Goal: Task Accomplishment & Management: Manage account settings

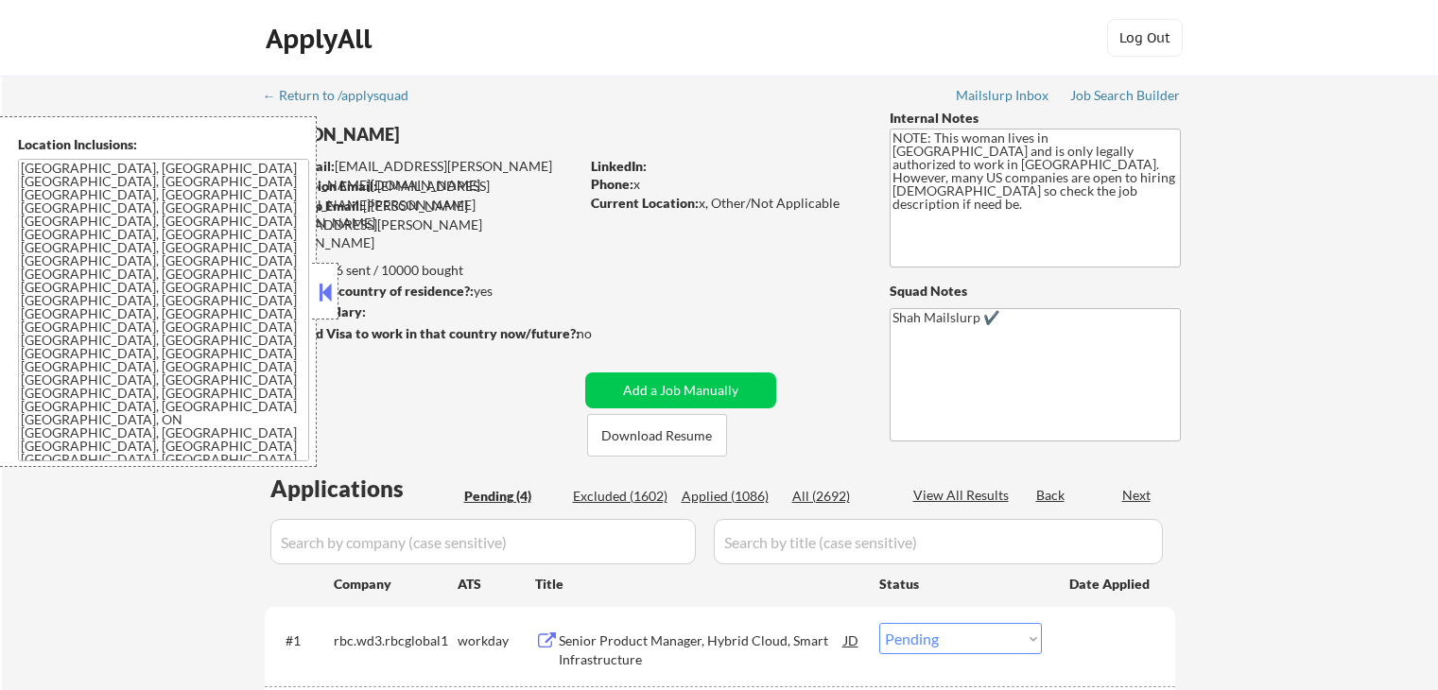
select select ""pending""
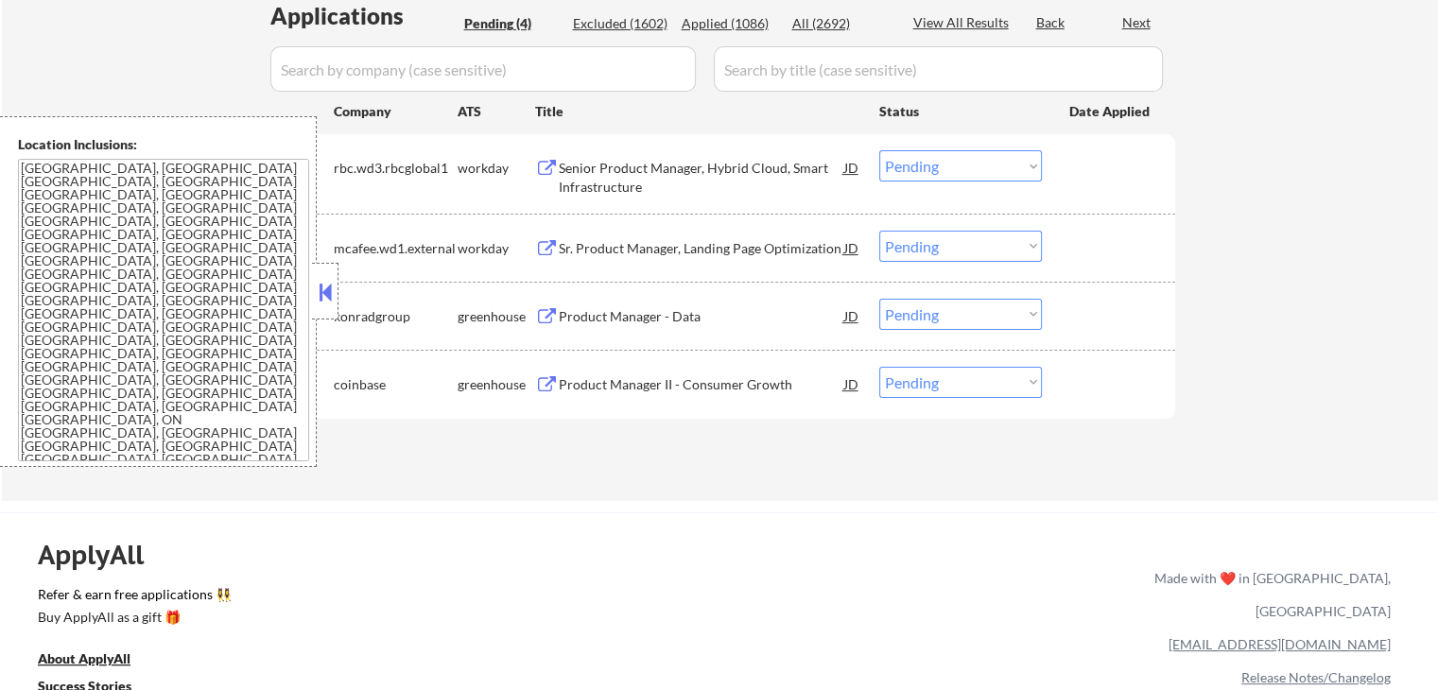
scroll to position [473, 0]
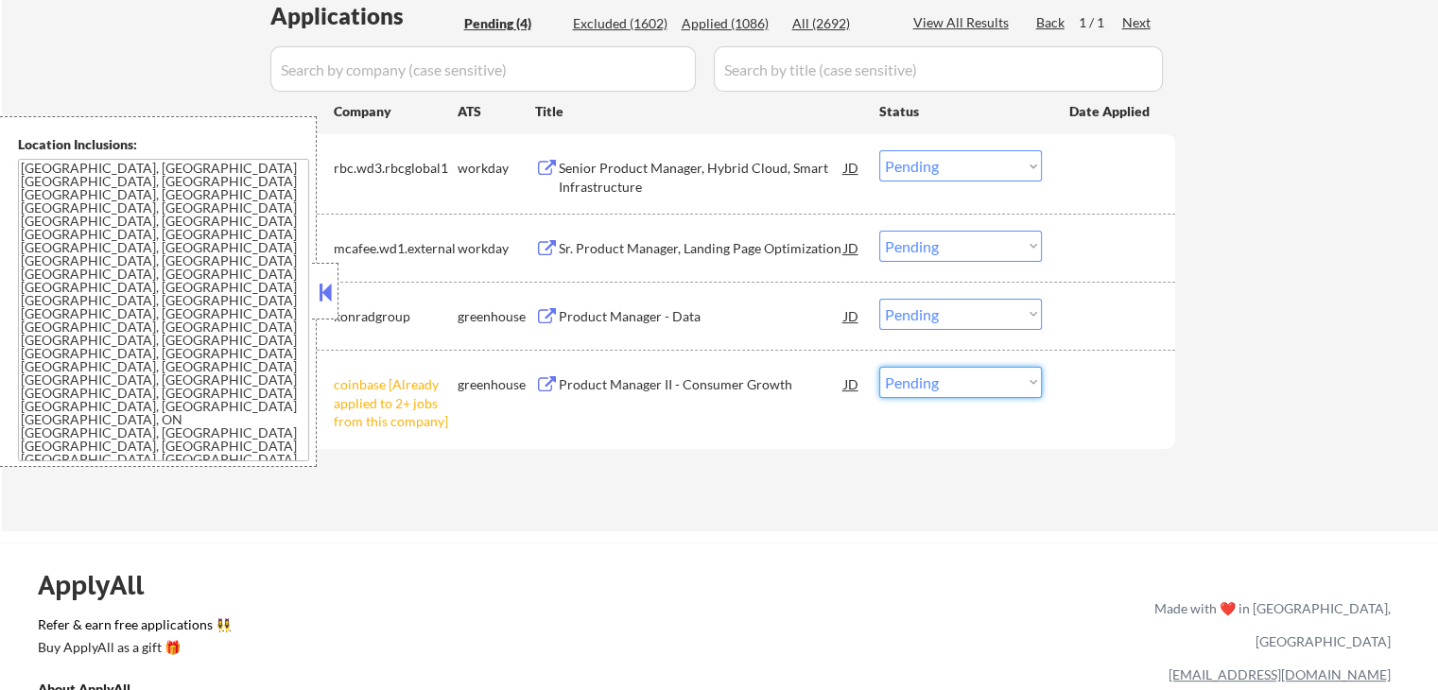
click at [911, 394] on select "Choose an option... Pending Applied Excluded (Questions) Excluded (Expired) Exc…" at bounding box center [960, 382] width 163 height 31
select select ""excluded__other_""
click at [879, 367] on select "Choose an option... Pending Applied Excluded (Questions) Excluded (Expired) Exc…" at bounding box center [960, 382] width 163 height 31
click at [636, 472] on div "Applications Pending (4) Excluded (1602) Applied (1086) All (2692) View All Res…" at bounding box center [720, 247] width 910 height 495
click at [605, 315] on div "Product Manager - Data" at bounding box center [701, 316] width 285 height 19
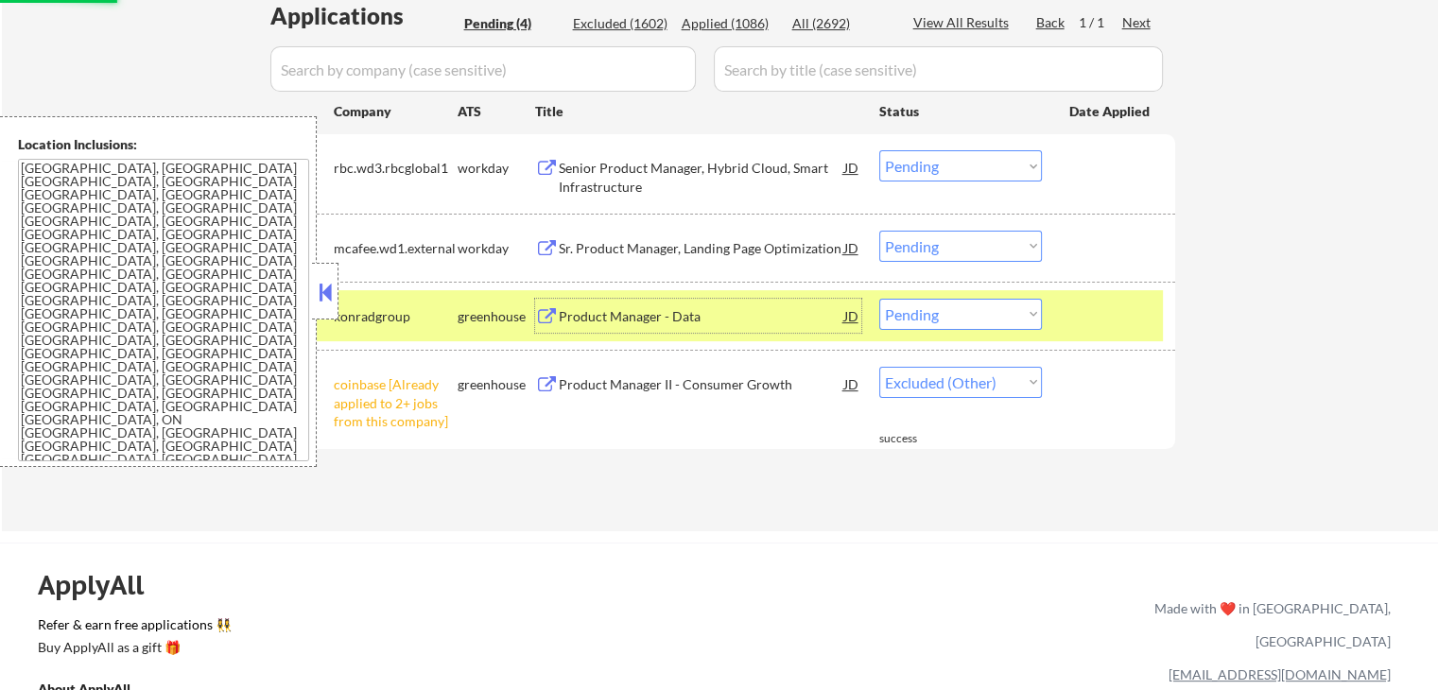
click at [628, 245] on div "Sr. Product Manager, Landing Page Optimization" at bounding box center [701, 248] width 285 height 19
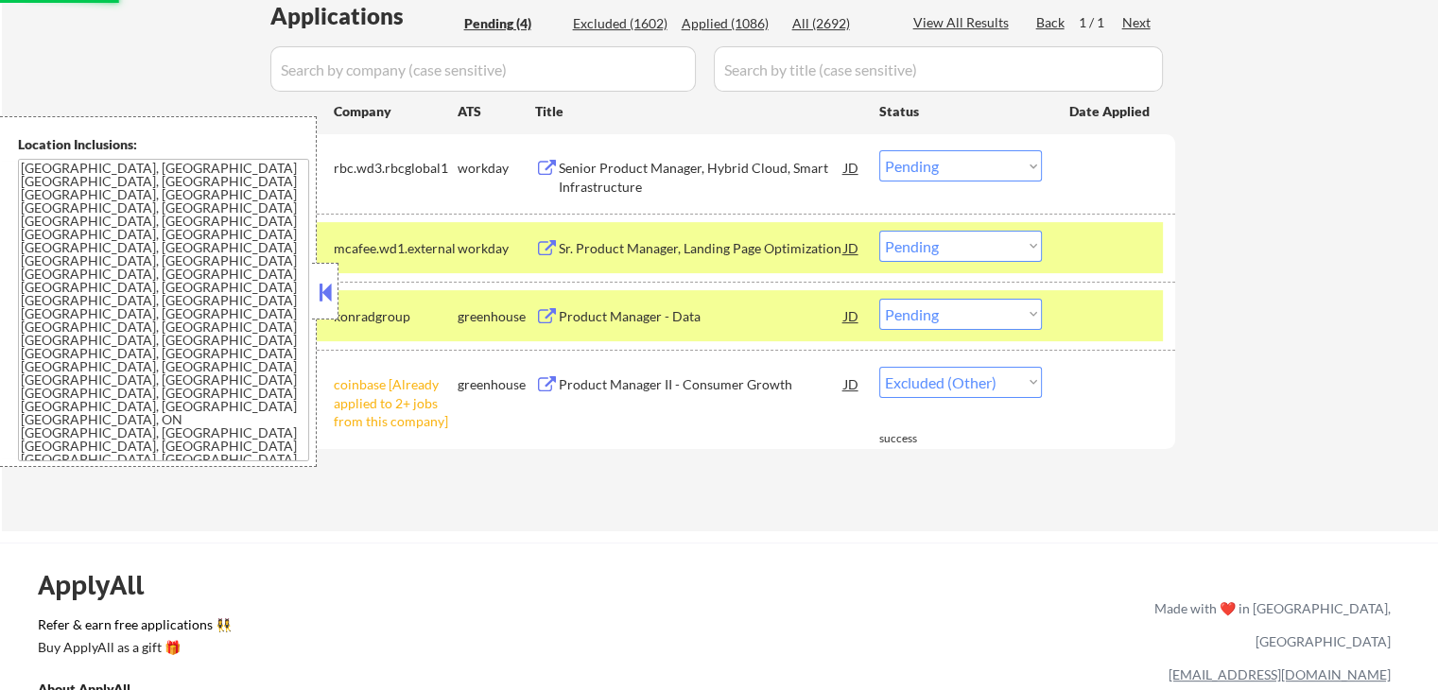
click at [648, 161] on div "Senior Product Manager, Hybrid Cloud, Smart Infrastructure" at bounding box center [701, 177] width 285 height 37
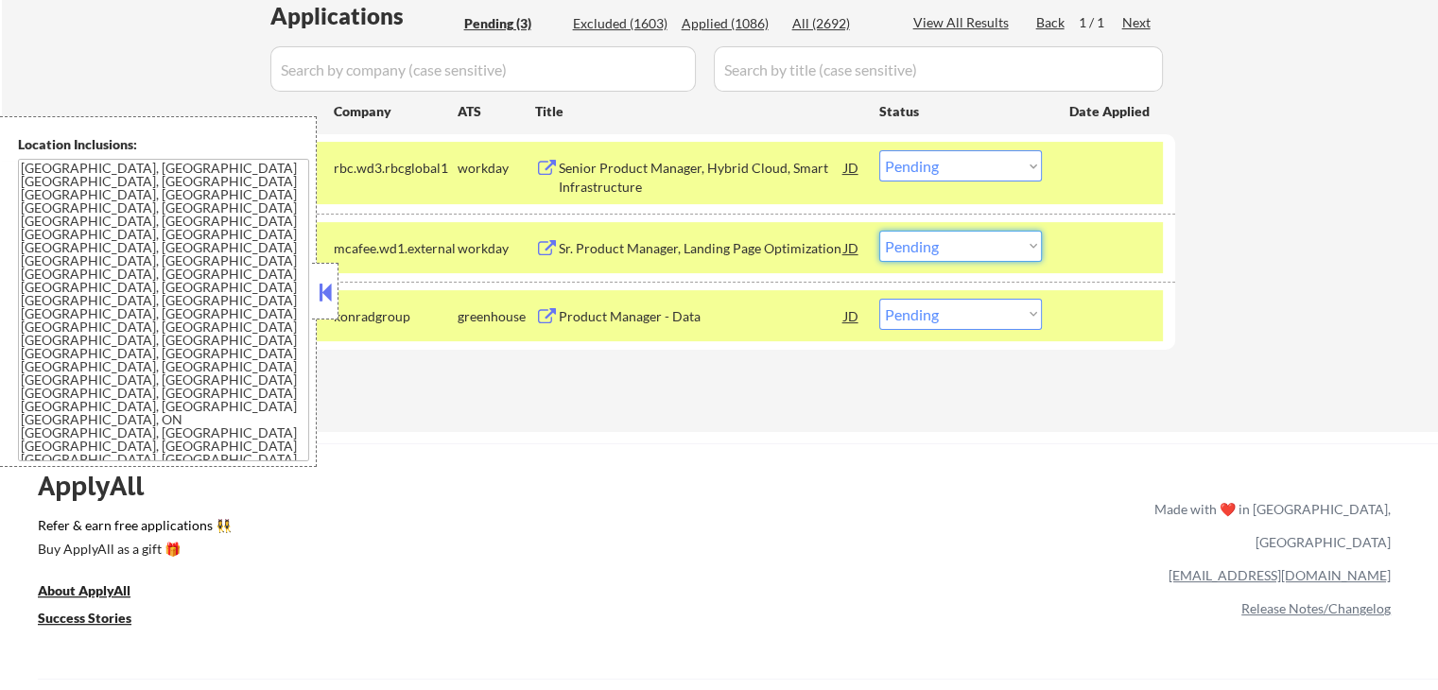
click at [944, 249] on select "Choose an option... Pending Applied Excluded (Questions) Excluded (Expired) Exc…" at bounding box center [960, 246] width 163 height 31
click at [879, 231] on select "Choose an option... Pending Applied Excluded (Questions) Excluded (Expired) Exc…" at bounding box center [960, 246] width 163 height 31
select select ""pending""
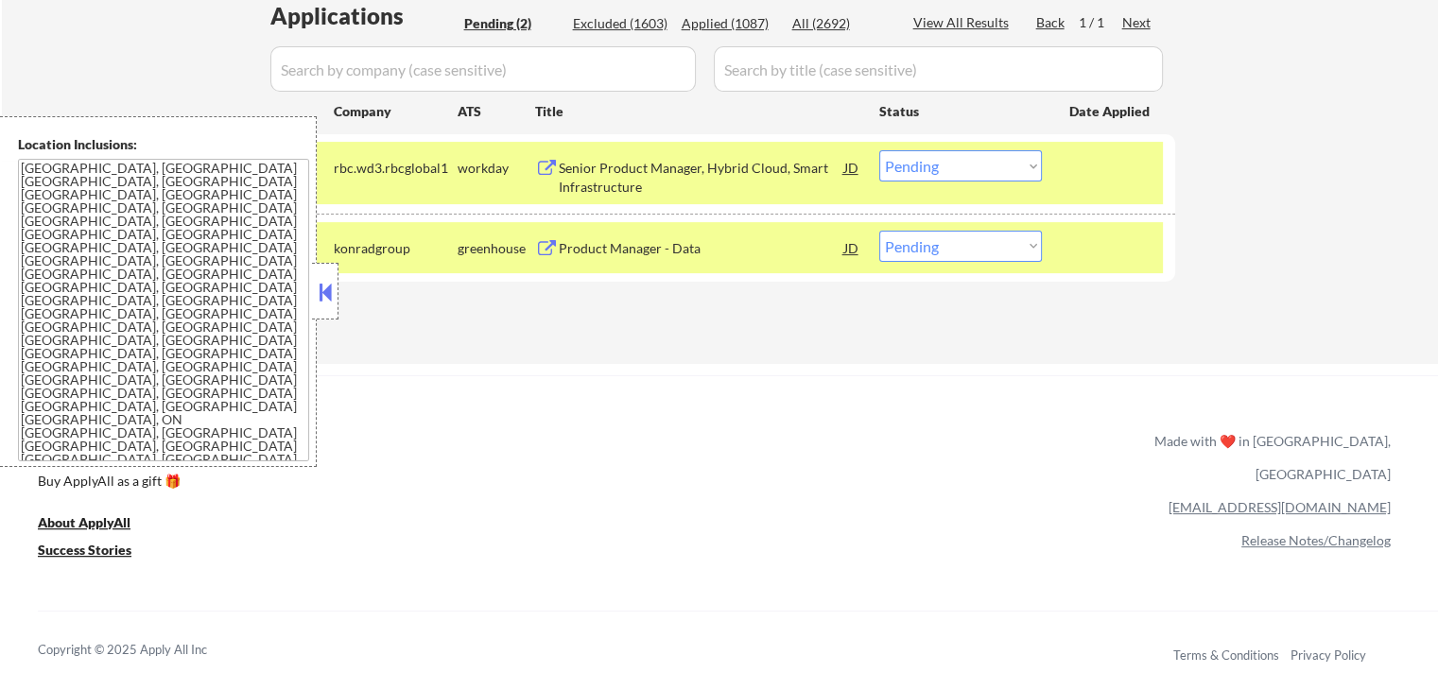
click at [932, 153] on select "Choose an option... Pending Applied Excluded (Questions) Excluded (Expired) Exc…" at bounding box center [960, 165] width 163 height 31
click at [879, 150] on select "Choose an option... Pending Applied Excluded (Questions) Excluded (Expired) Exc…" at bounding box center [960, 165] width 163 height 31
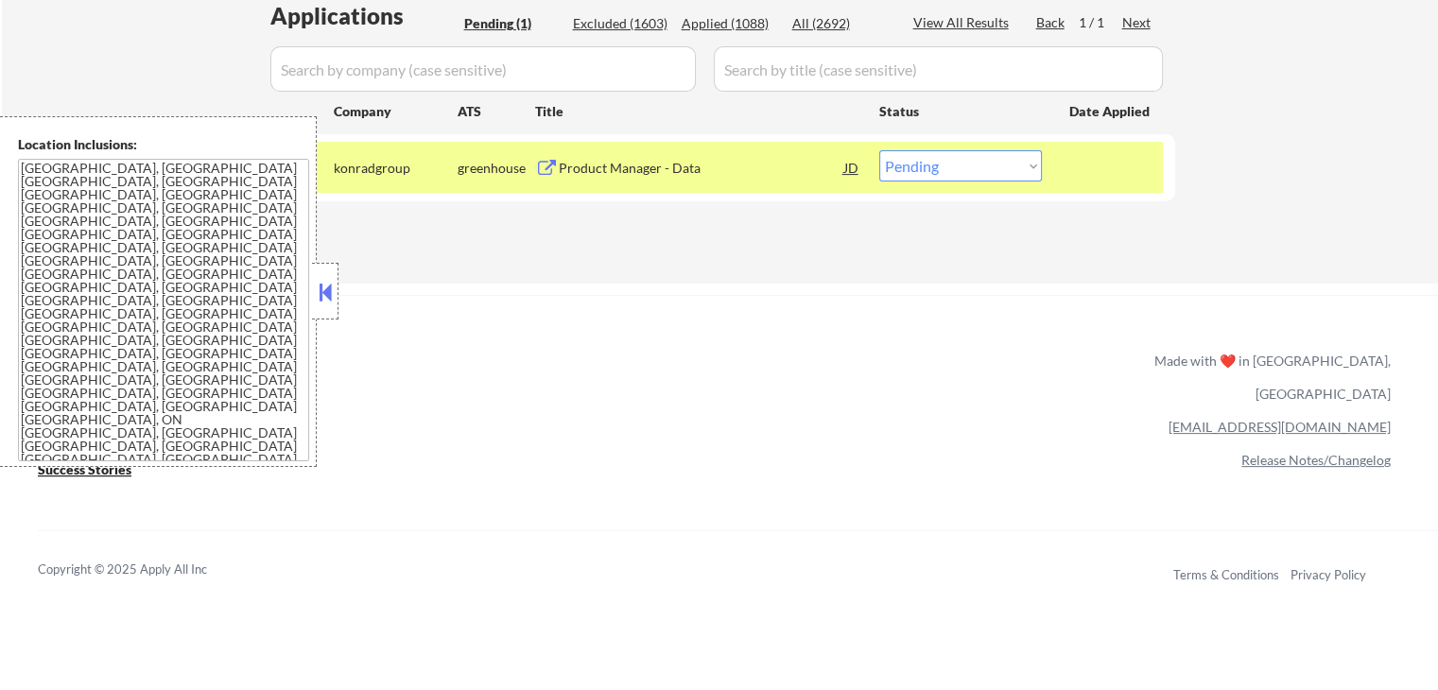
click at [954, 164] on select "Choose an option... Pending Applied Excluded (Questions) Excluded (Expired) Exc…" at bounding box center [960, 165] width 163 height 31
select select ""excluded""
click at [879, 150] on select "Choose an option... Pending Applied Excluded (Questions) Excluded (Expired) Exc…" at bounding box center [960, 165] width 163 height 31
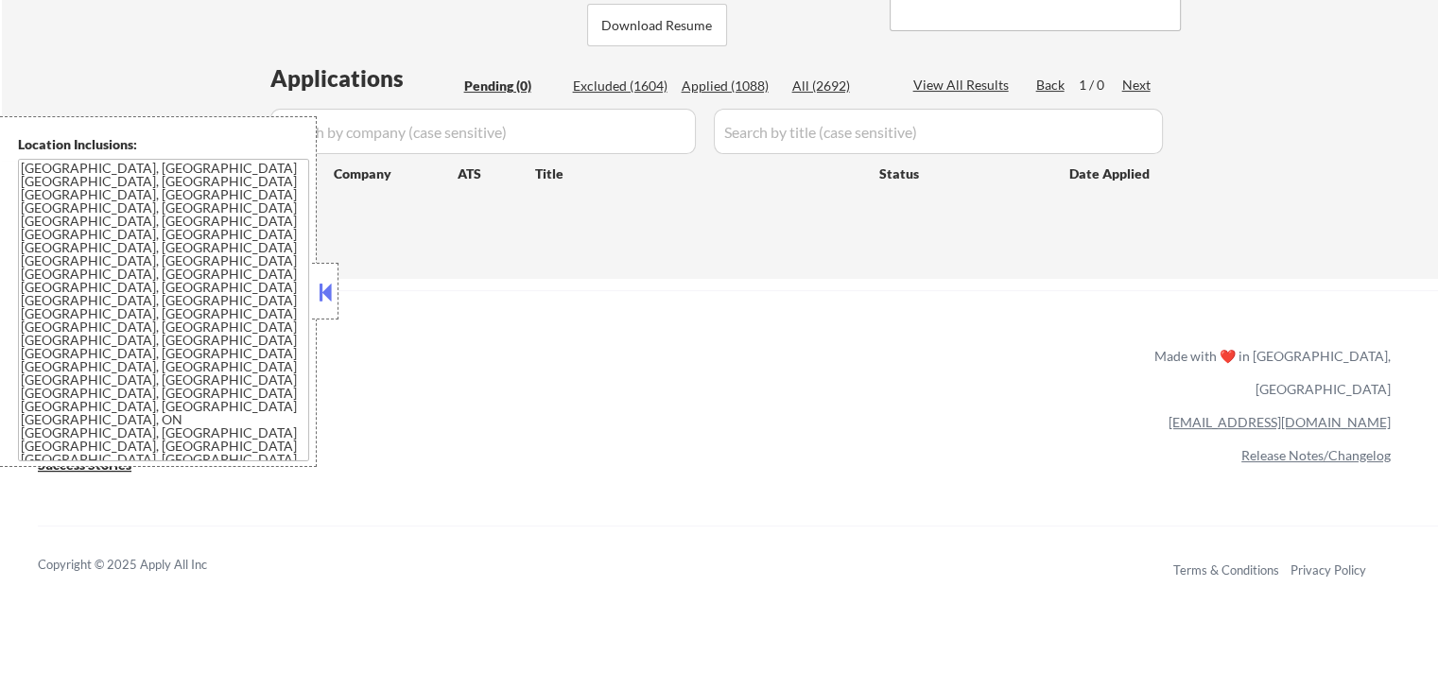
scroll to position [378, 0]
